Goal: Task Accomplishment & Management: Use online tool/utility

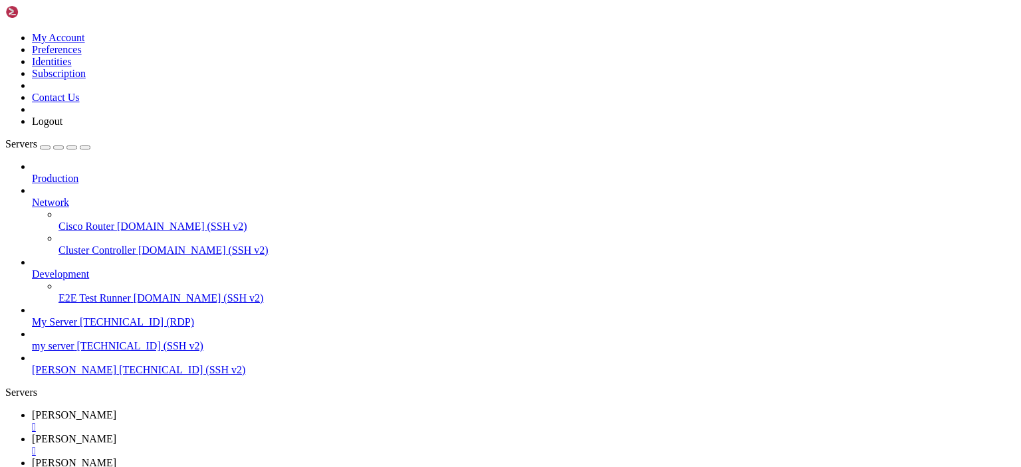
scroll to position [6, 1]
click at [80, 316] on span "[TECHNICAL_ID] (RDP)" at bounding box center [137, 321] width 114 height 11
click at [351, 445] on div "" at bounding box center [524, 451] width 984 height 12
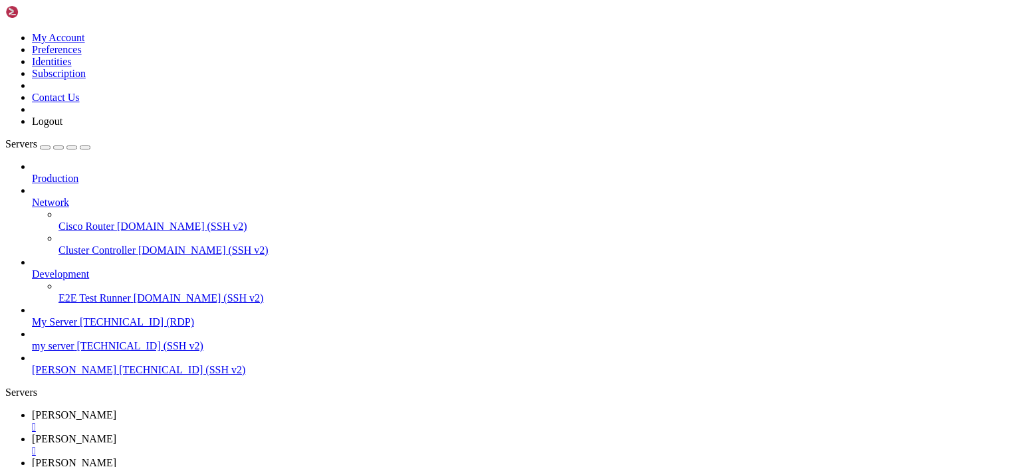
click at [351, 445] on div "" at bounding box center [524, 451] width 984 height 12
click at [77, 433] on span "My Server" at bounding box center [54, 438] width 45 height 11
drag, startPoint x: 859, startPoint y: 1036, endPoint x: 859, endPoint y: 1058, distance: 22.6
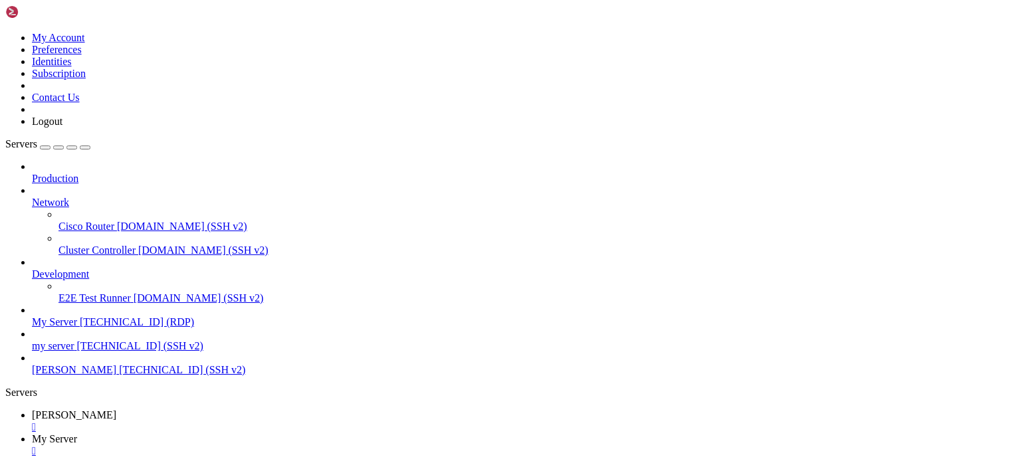
click at [5, 467] on link at bounding box center [5, 468] width 0 height 0
click at [5, 467] on icon at bounding box center [5, 468] width 0 height 0
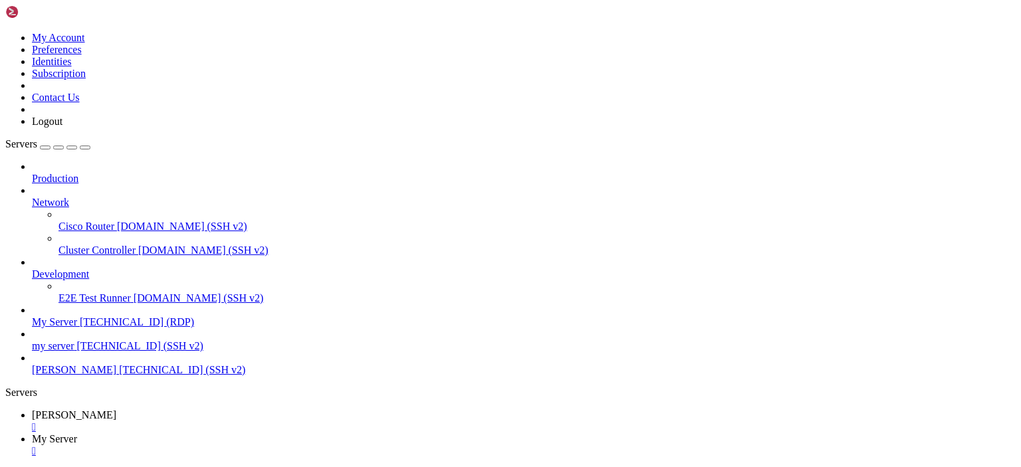
click at [68, 467] on link "No Split" at bounding box center [50, 473] width 36 height 11
click at [601, 409] on ul "[PERSON_NAME]  My Server " at bounding box center [510, 433] width 1010 height 48
drag, startPoint x: 596, startPoint y: 804, endPoint x: 424, endPoint y: 800, distance: 171.5
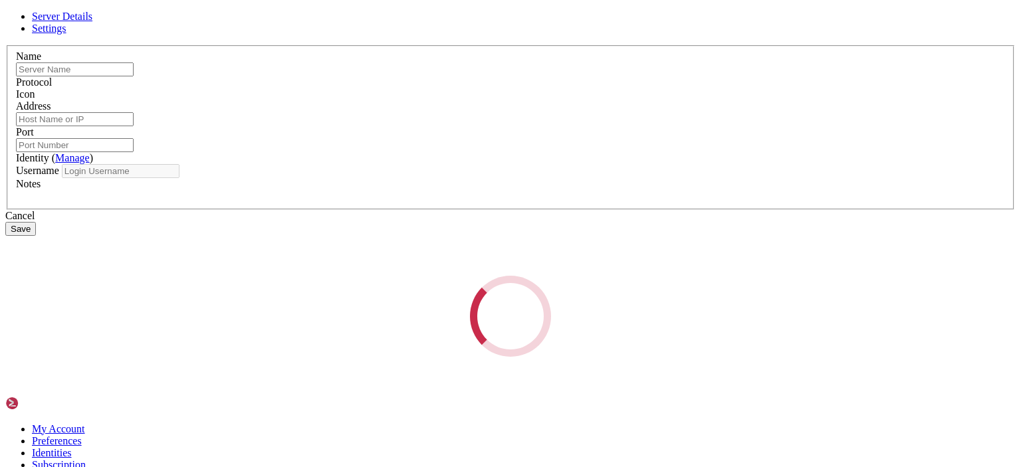
type input "My Server"
type input "[TECHNICAL_ID]"
type input "22"
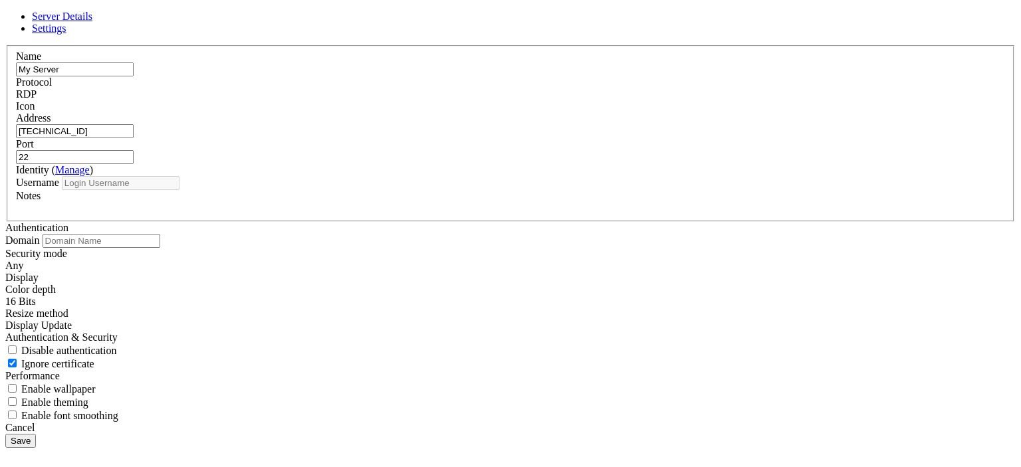
type input "admin"
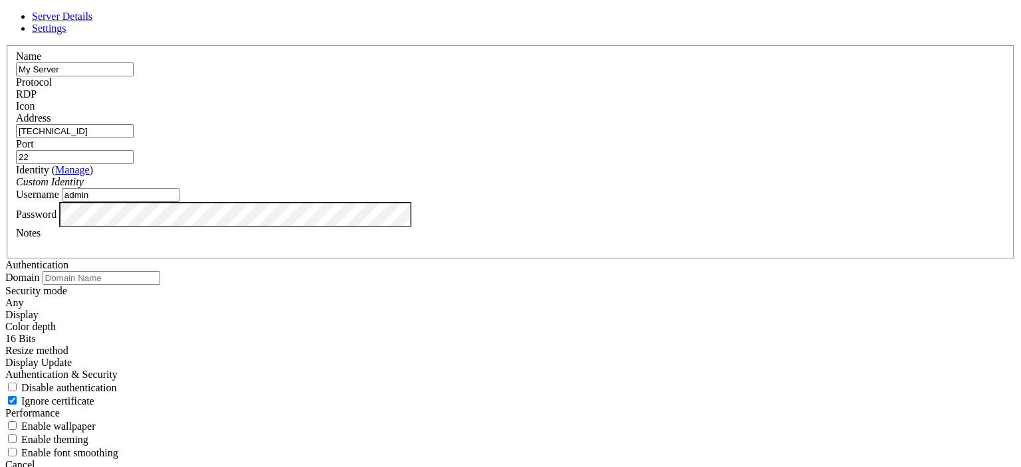
drag, startPoint x: 433, startPoint y: 160, endPoint x: 321, endPoint y: 166, distance: 112.5
click at [321, 166] on div "Name My Server Protocol RDP Icon Address [TECHNICAL_ID]" at bounding box center [510, 252] width 1010 height 414
drag, startPoint x: 405, startPoint y: 262, endPoint x: 332, endPoint y: 261, distance: 73.8
click at [332, 202] on div "Username admin" at bounding box center [510, 195] width 989 height 14
click at [681, 78] on div "Name My Server Protocol RDP Icon Address [TECHNICAL_ID]" at bounding box center [510, 252] width 1010 height 414
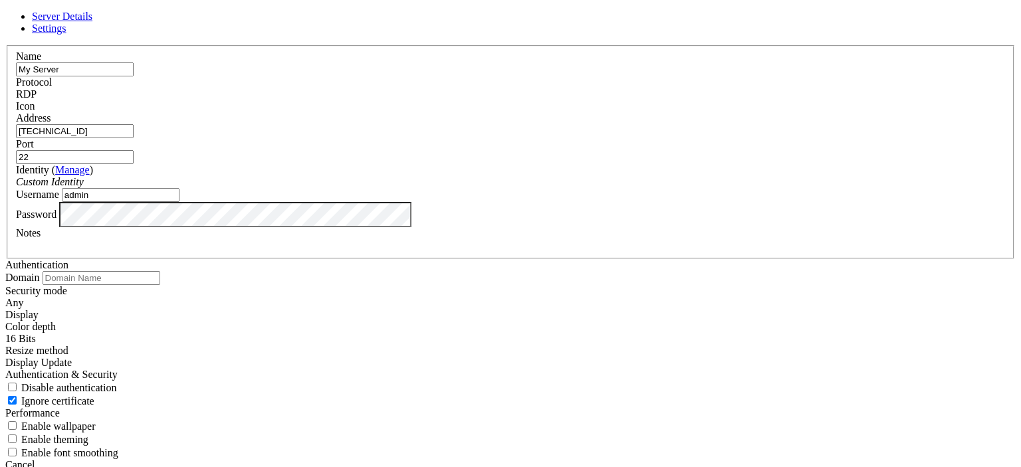
click at [588, 459] on div "Cancel" at bounding box center [510, 465] width 1010 height 12
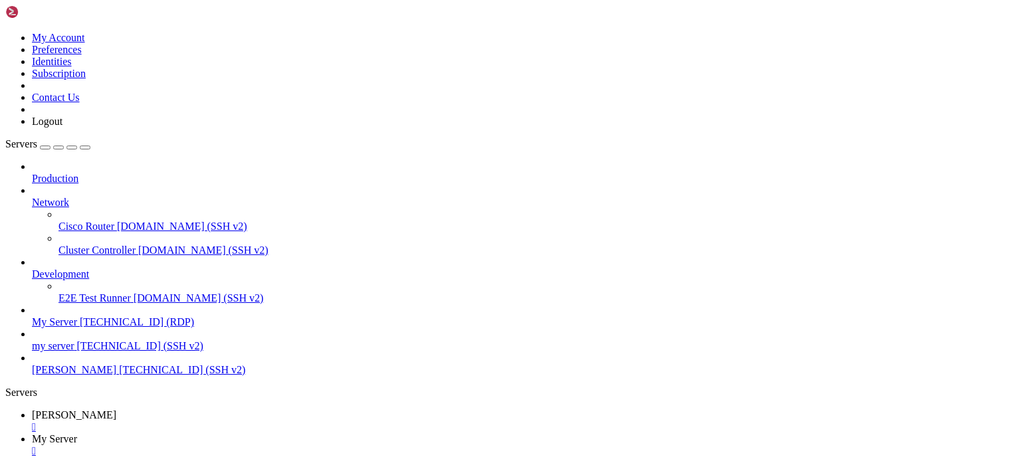
click at [80, 316] on span "[TECHNICAL_ID] (RDP)" at bounding box center [137, 321] width 114 height 11
click at [432, 467] on div "" at bounding box center [524, 475] width 984 height 12
click at [342, 445] on div "" at bounding box center [524, 451] width 984 height 12
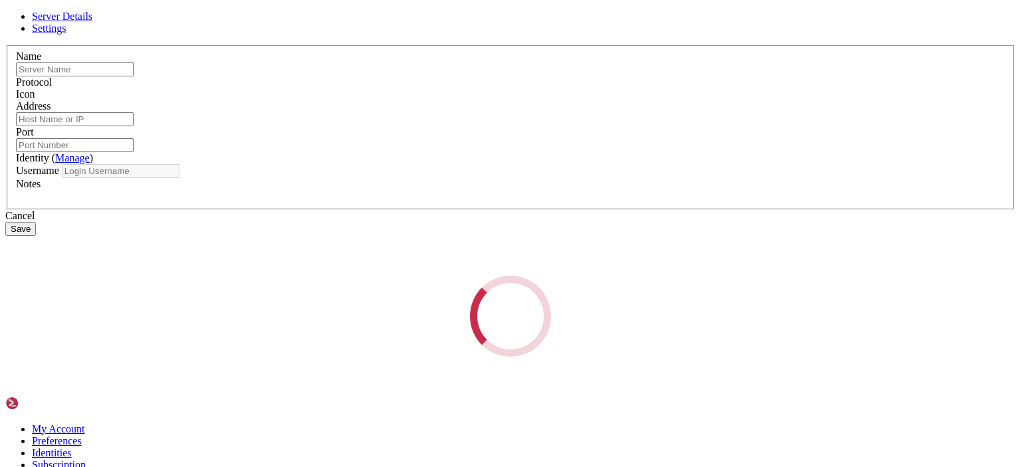
type input "My Server"
type input "[TECHNICAL_ID]"
type input "22"
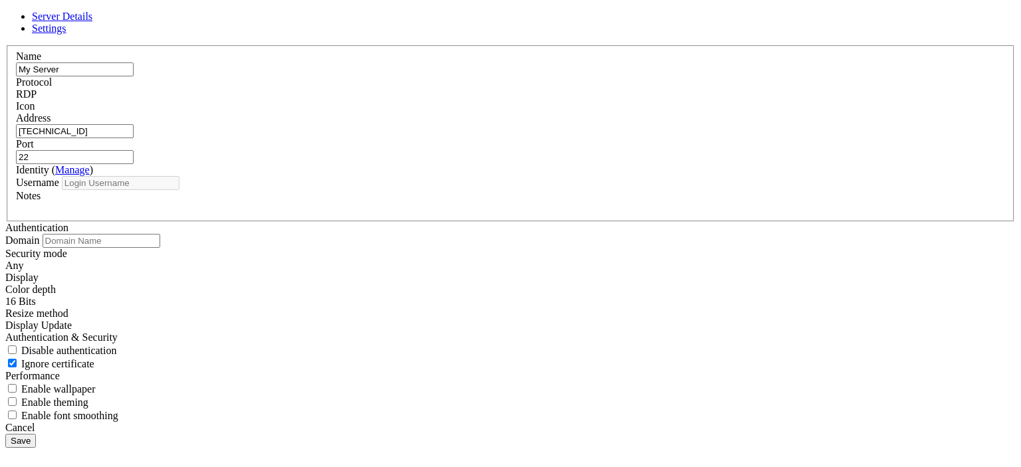
type input "admin"
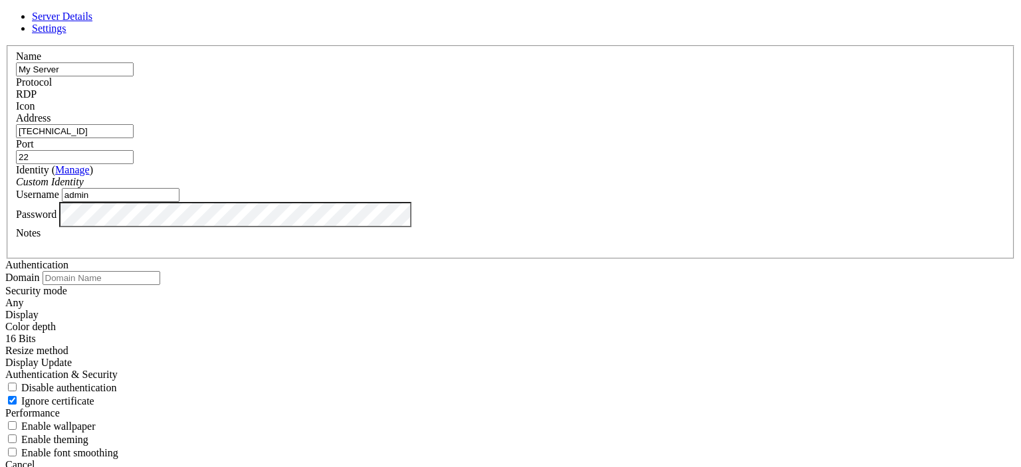
click at [134, 138] on input "[TECHNICAL_ID]" at bounding box center [75, 131] width 118 height 14
click at [684, 79] on div "Name My Server Protocol RDP Icon Address [TECHNICAL_ID]" at bounding box center [510, 252] width 1010 height 414
drag, startPoint x: 580, startPoint y: 156, endPoint x: 548, endPoint y: 162, distance: 32.5
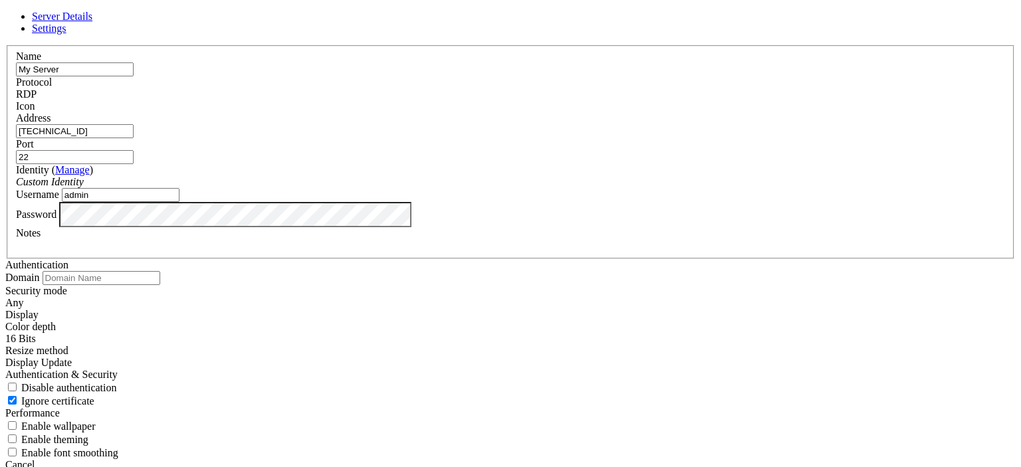
click at [548, 162] on div "Port 22" at bounding box center [510, 151] width 989 height 26
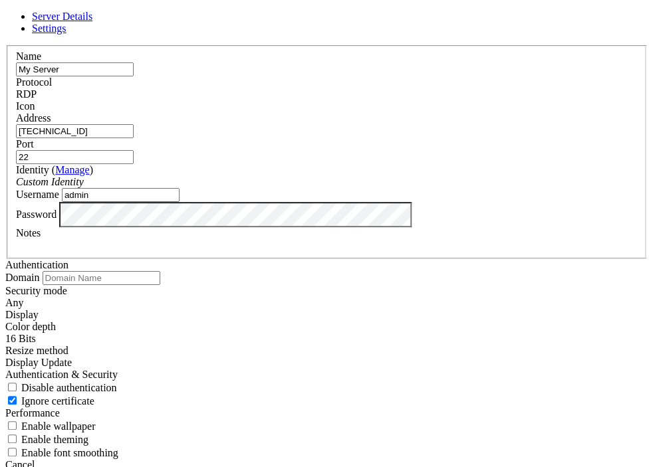
click at [179, 202] on input "admin" at bounding box center [121, 195] width 118 height 14
click at [321, 35] on header "Server Details Settings" at bounding box center [326, 23] width 642 height 24
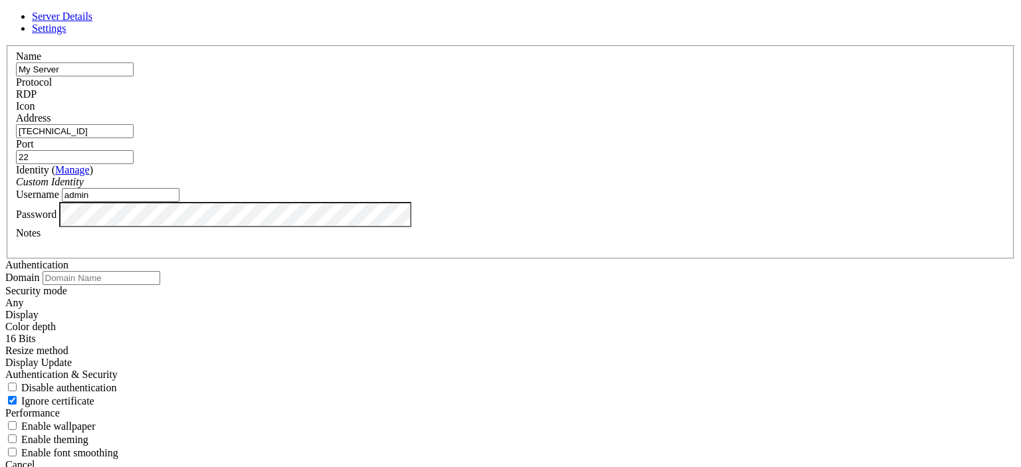
click at [5, 45] on icon at bounding box center [5, 45] width 0 height 0
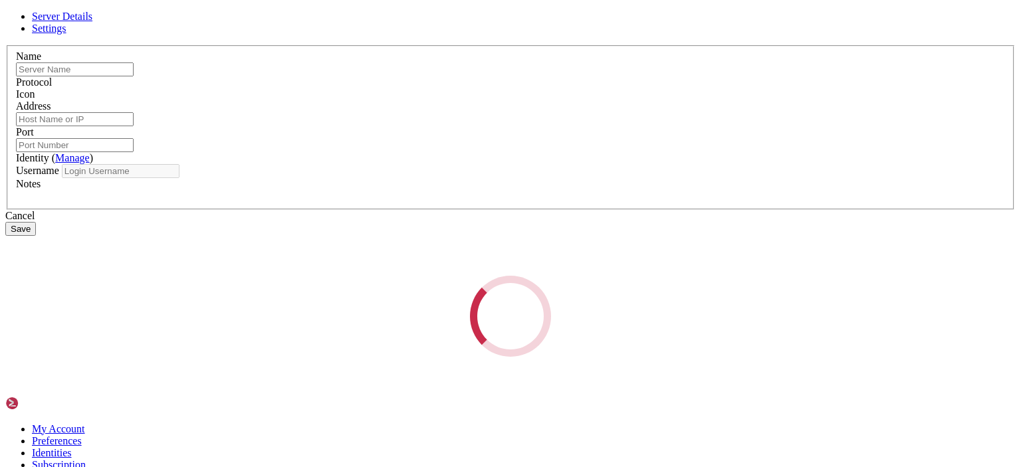
type input "My Server"
type input "[TECHNICAL_ID]"
type input "22"
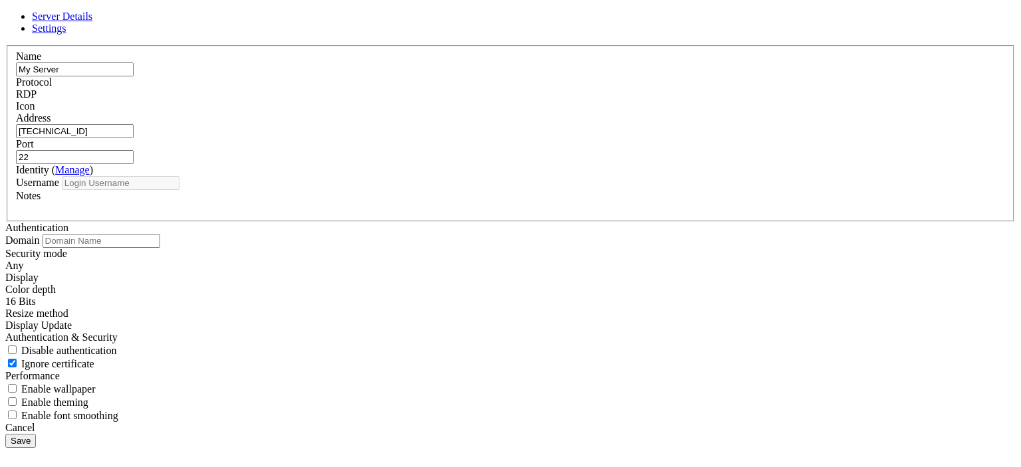
type input "admin"
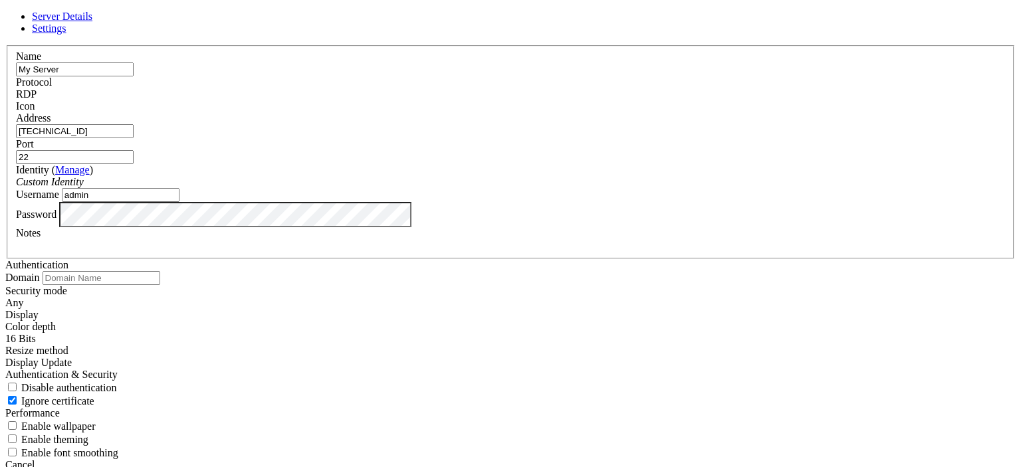
click at [457, 227] on div "Password" at bounding box center [510, 214] width 989 height 25
drag, startPoint x: 457, startPoint y: 321, endPoint x: 384, endPoint y: 376, distance: 92.1
click at [384, 251] on div "Notes" at bounding box center [510, 239] width 989 height 24
click at [605, 459] on div "Cancel" at bounding box center [510, 465] width 1010 height 12
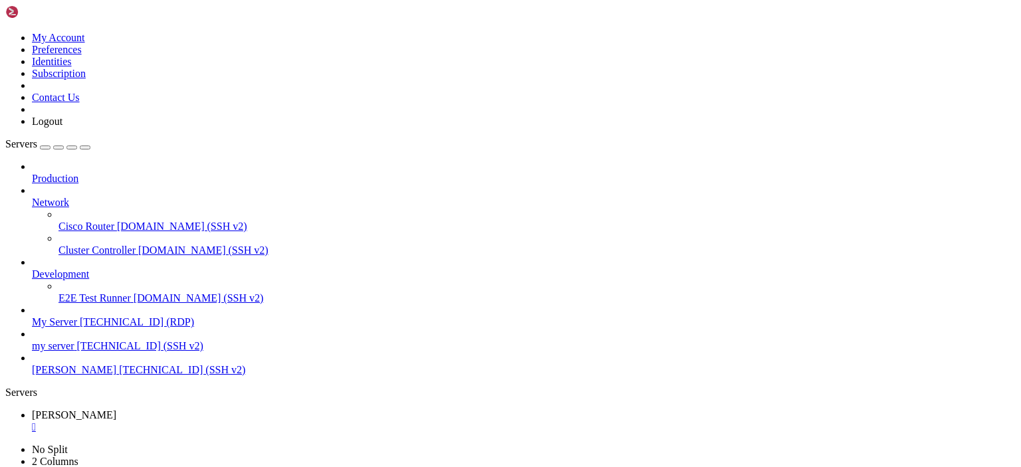
click at [85, 340] on span "[TECHNICAL_ID] (SSH v2)" at bounding box center [140, 345] width 126 height 11
click at [119, 372] on span "[TECHNICAL_ID] (SSH v2)" at bounding box center [182, 369] width 126 height 11
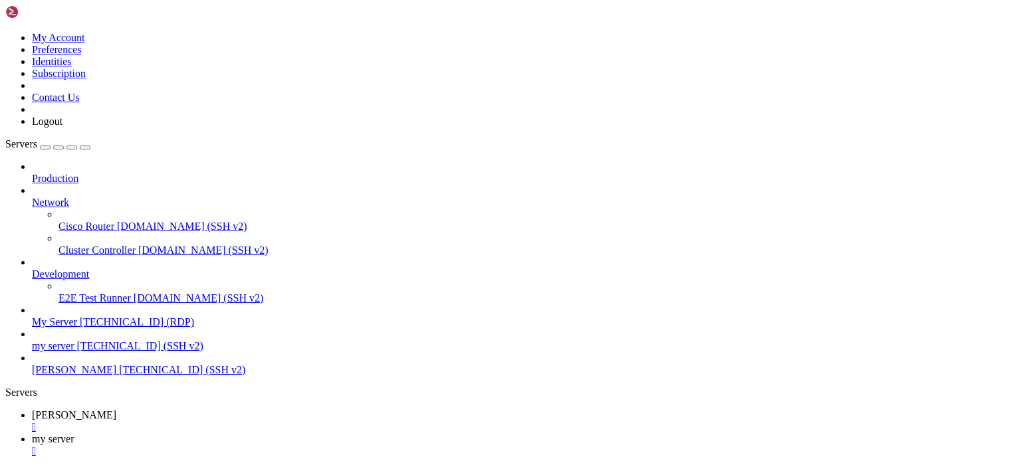
click at [119, 372] on span "[TECHNICAL_ID] (SSH v2)" at bounding box center [182, 369] width 126 height 11
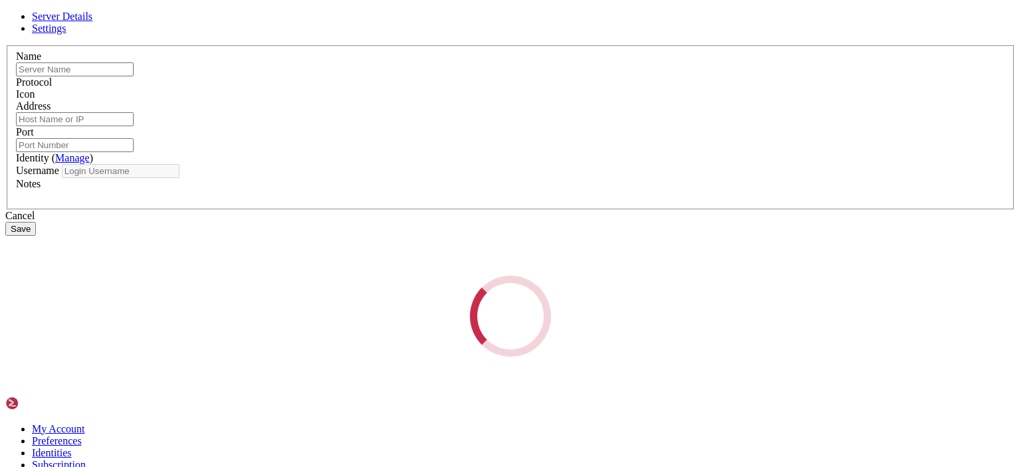
type input "[PERSON_NAME]"
type input "[TECHNICAL_ID]"
type input "22"
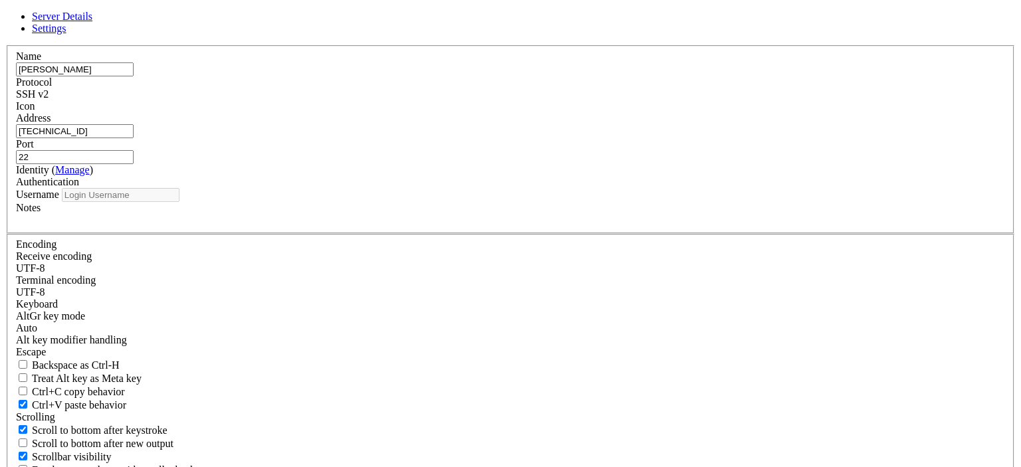
type input "root"
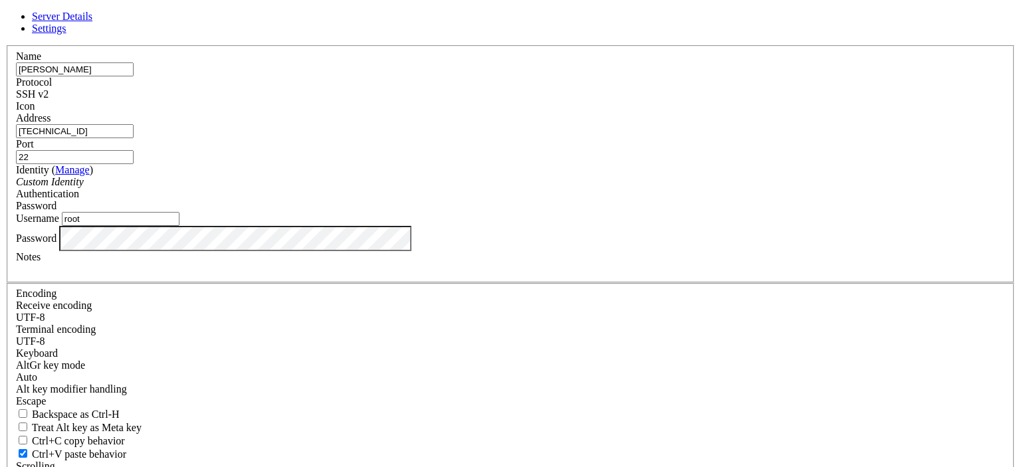
drag, startPoint x: 433, startPoint y: 158, endPoint x: 291, endPoint y: 152, distance: 142.3
click at [291, 152] on div "Server Details Settings Name [PERSON_NAME] Protocol SSH v2 Icon" at bounding box center [510, 285] width 1010 height 549
click at [295, 432] on div "Server Details Settings Name [PERSON_NAME] Protocol SSH v2 Icon" at bounding box center [510, 285] width 1010 height 549
click at [800, 209] on div "Server Details Settings Name [PERSON_NAME] Protocol SSH v2 Icon" at bounding box center [510, 285] width 1010 height 549
drag, startPoint x: 601, startPoint y: 414, endPoint x: 433, endPoint y: 353, distance: 178.3
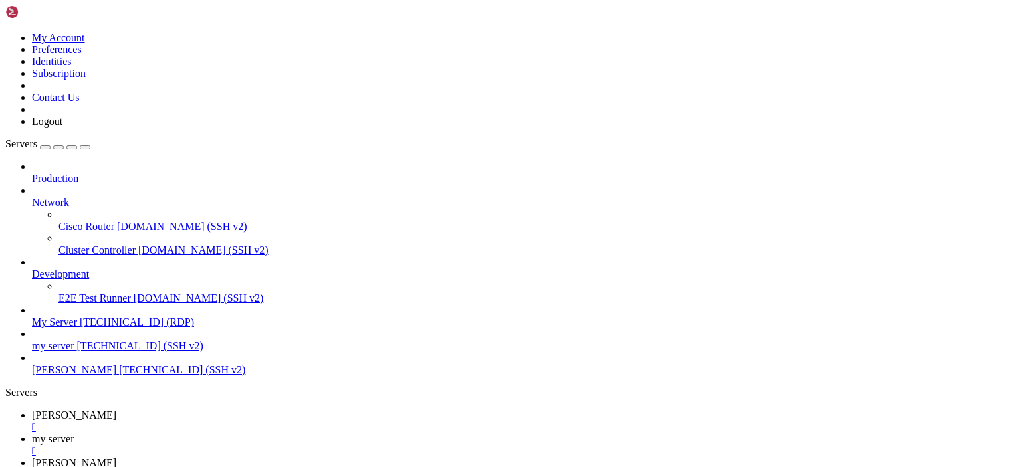
drag, startPoint x: 256, startPoint y: 1478, endPoint x: 164, endPoint y: 1476, distance: 91.8
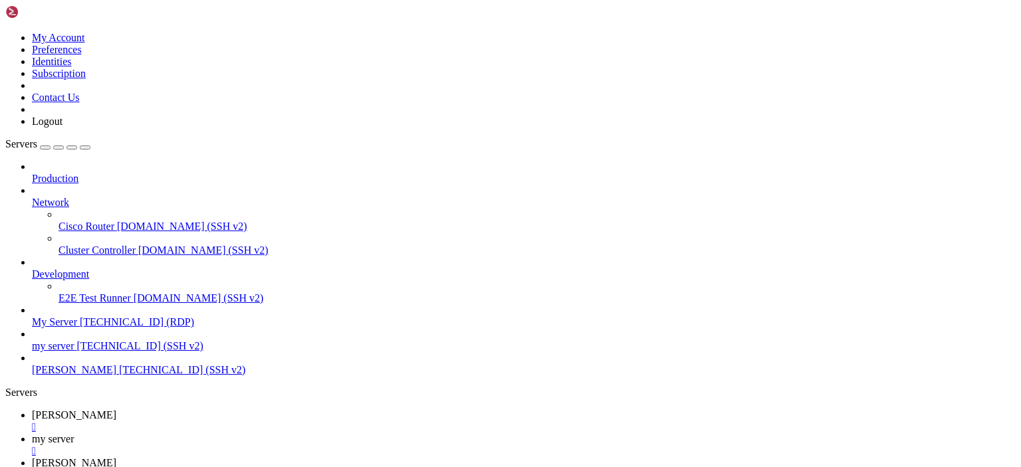
drag, startPoint x: 228, startPoint y: 1580, endPoint x: 465, endPoint y: 1430, distance: 280.3
drag, startPoint x: 89, startPoint y: 1300, endPoint x: 451, endPoint y: 1300, distance: 362.3
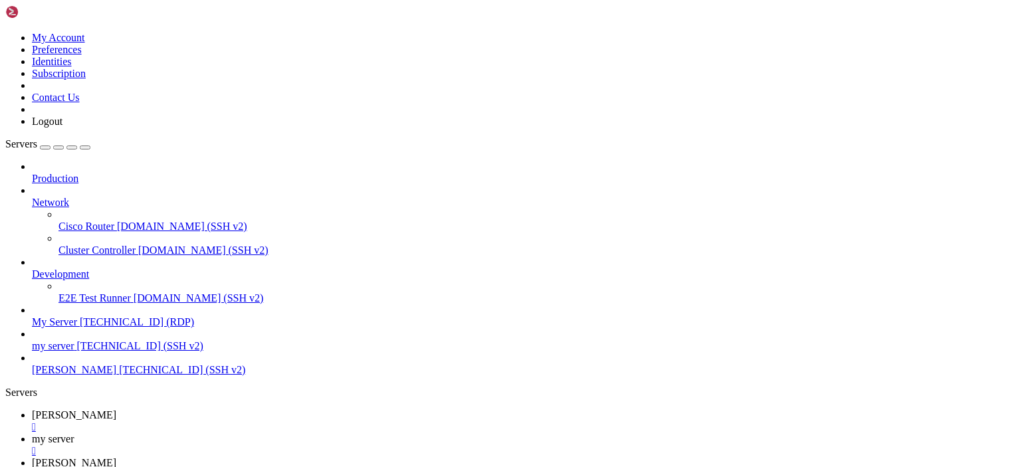
drag, startPoint x: 454, startPoint y: 1302, endPoint x: 90, endPoint y: 1300, distance: 364.3
